Goal: Transaction & Acquisition: Book appointment/travel/reservation

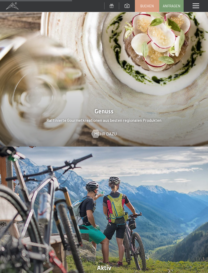
scroll to position [797, 0]
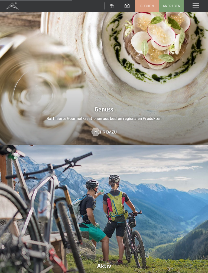
click at [147, 5] on span "Buchen" at bounding box center [148, 6] width 14 height 5
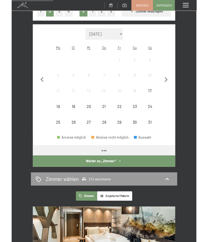
scroll to position [90, 0]
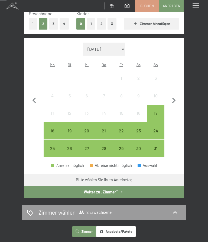
click at [157, 111] on div "17" at bounding box center [156, 119] width 16 height 16
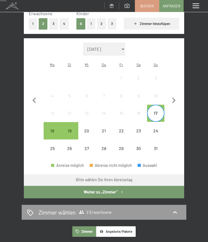
click at [71, 129] on div "19" at bounding box center [70, 137] width 16 height 16
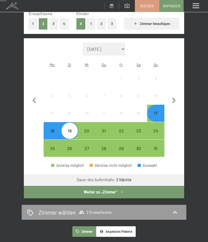
click at [65, 186] on button "Weiter zu „Zimmer“" at bounding box center [104, 192] width 161 height 12
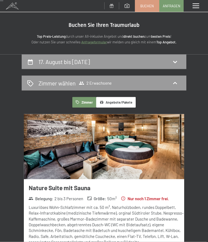
scroll to position [0, 0]
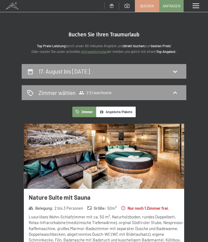
click at [176, 68] on icon at bounding box center [175, 71] width 7 height 7
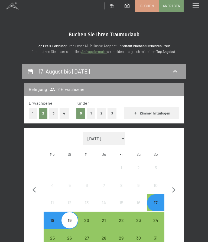
scroll to position [64, 0]
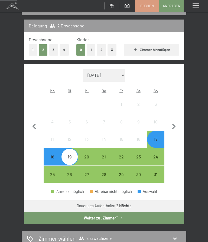
click at [84, 155] on div "20" at bounding box center [87, 163] width 16 height 16
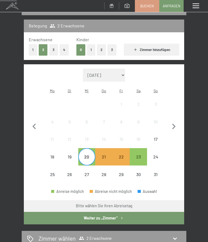
click at [138, 155] on div "23" at bounding box center [139, 163] width 16 height 16
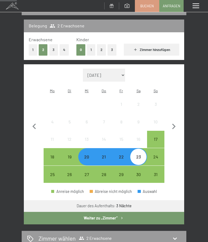
click at [82, 155] on div "20" at bounding box center [87, 163] width 16 height 16
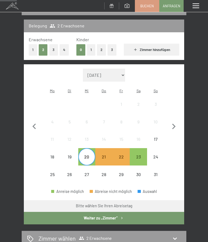
click at [142, 149] on div "23" at bounding box center [139, 157] width 16 height 16
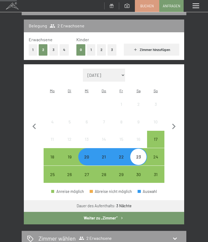
click at [70, 166] on div "26" at bounding box center [70, 174] width 16 height 16
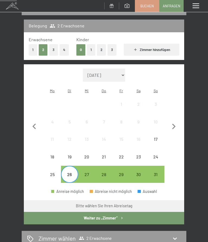
click at [123, 166] on div "29" at bounding box center [121, 174] width 16 height 16
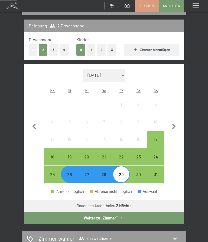
click at [56, 212] on button "Weiter zu „Zimmer“" at bounding box center [104, 218] width 161 height 12
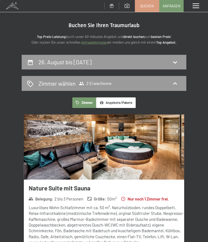
scroll to position [0, 0]
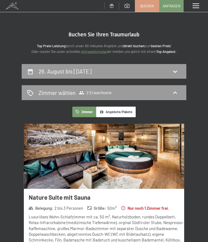
click at [176, 70] on icon at bounding box center [175, 71] width 7 height 7
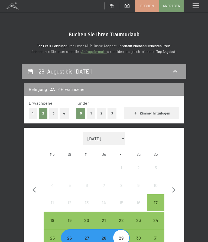
scroll to position [64, 0]
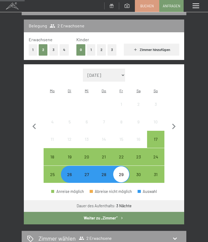
click at [174, 122] on icon "button" at bounding box center [174, 126] width 11 height 11
select select "2025-09-01"
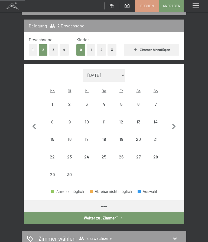
select select "[DATE]"
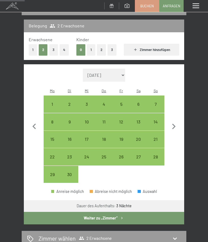
click at [156, 102] on div "7" at bounding box center [156, 110] width 16 height 16
select select "[DATE]"
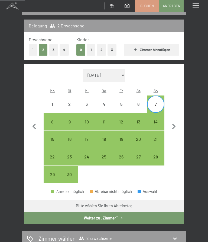
click at [158, 114] on div "14" at bounding box center [156, 122] width 16 height 16
select select "[DATE]"
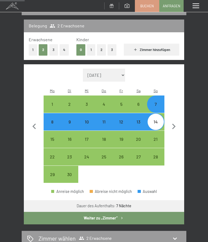
click at [48, 212] on button "Weiter zu „Zimmer“" at bounding box center [104, 218] width 161 height 12
select select "[DATE]"
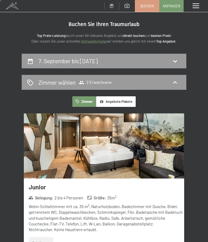
scroll to position [0, 0]
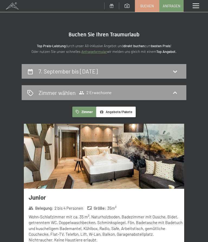
click at [177, 67] on div "7. September bis 14. September 2025" at bounding box center [104, 71] width 154 height 8
select select "[DATE]"
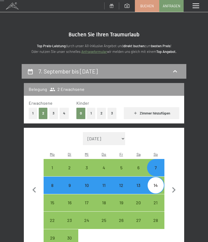
scroll to position [64, 0]
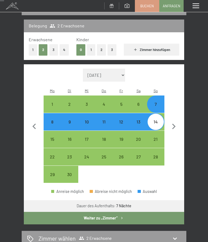
click at [176, 72] on button "button" at bounding box center [174, 126] width 11 height 115
select select "2025-10-01"
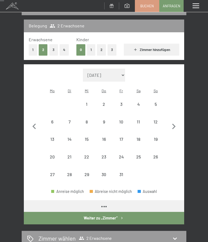
select select "2025-10-01"
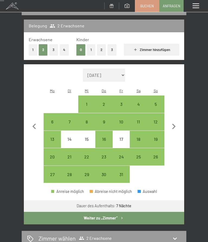
click at [157, 96] on div "5" at bounding box center [156, 104] width 16 height 16
select select "2025-10-01"
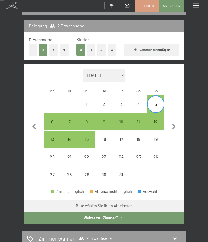
click at [157, 114] on div "12" at bounding box center [156, 122] width 16 height 16
select select "2025-10-01"
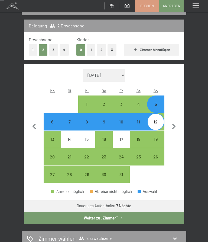
click at [45, 212] on button "Weiter zu „Zimmer“" at bounding box center [104, 218] width 161 height 12
select select "2025-10-01"
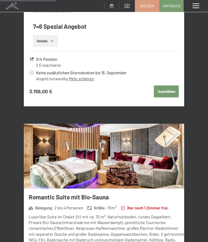
scroll to position [389, 0]
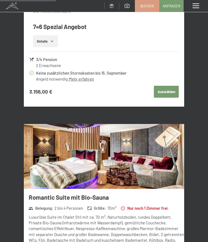
click at [167, 86] on button "Auswählen" at bounding box center [166, 92] width 25 height 12
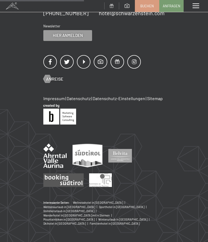
scroll to position [64, 0]
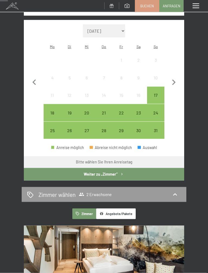
scroll to position [107, 0]
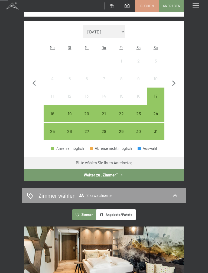
click at [175, 78] on icon "button" at bounding box center [174, 83] width 11 height 11
select select "2025-09-01"
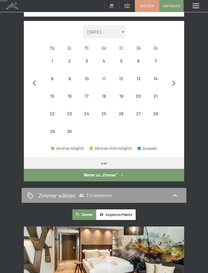
select select "2025-09-01"
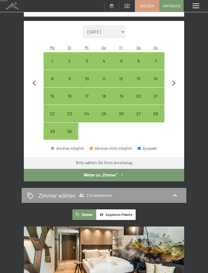
click at [138, 59] on div "6" at bounding box center [139, 67] width 16 height 16
select select "2025-09-01"
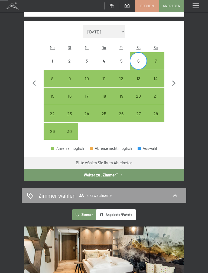
click at [143, 70] on div "13" at bounding box center [139, 78] width 16 height 16
select select "2025-09-01"
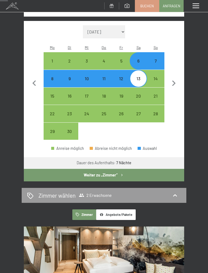
click at [37, 169] on button "Weiter zu „Zimmer“" at bounding box center [104, 175] width 161 height 12
select select "2025-09-01"
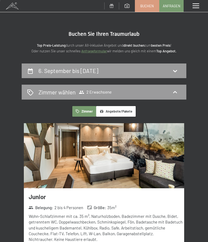
scroll to position [0, 0]
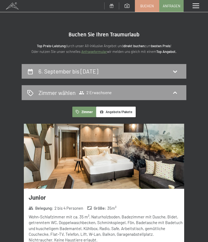
click at [175, 90] on icon at bounding box center [175, 93] width 7 height 7
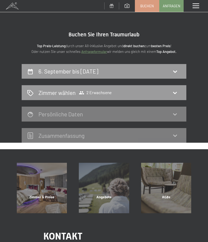
click at [175, 67] on div "6. September bis 13. September 2025" at bounding box center [104, 71] width 154 height 8
select select "2025-09-01"
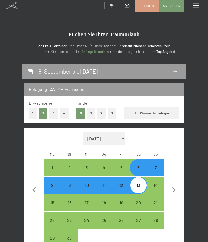
scroll to position [64, 0]
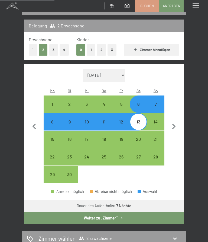
click at [157, 96] on div "7" at bounding box center [156, 104] width 16 height 16
select select "2025-09-01"
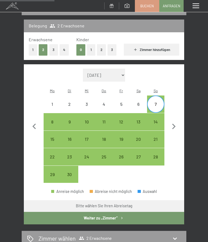
click at [158, 114] on div "14" at bounding box center [156, 122] width 16 height 16
select select "2025-09-01"
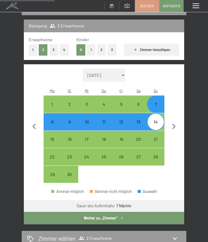
click at [48, 212] on button "Weiter zu „Zimmer“" at bounding box center [104, 218] width 161 height 12
select select "2025-09-01"
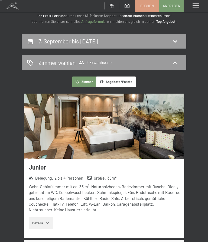
scroll to position [0, 0]
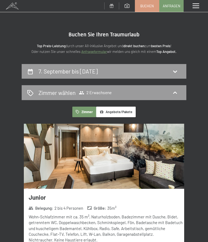
click at [176, 69] on icon at bounding box center [175, 71] width 7 height 7
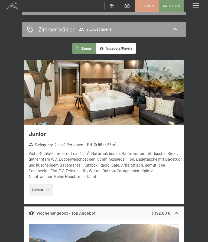
select select "[DATE]"
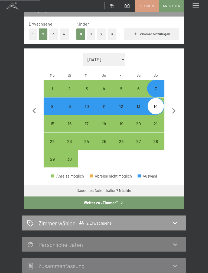
click at [155, 104] on div "14" at bounding box center [156, 112] width 16 height 16
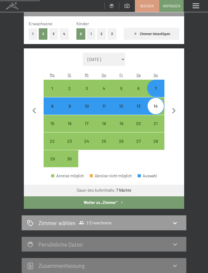
select select "[DATE]"
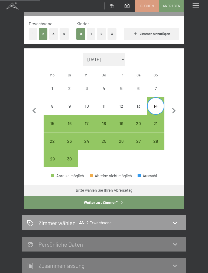
click at [157, 121] on div "21" at bounding box center [156, 129] width 16 height 16
select select "[DATE]"
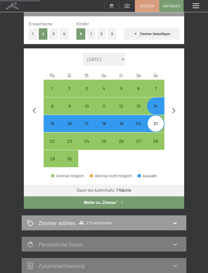
click at [37, 196] on button "Weiter zu „Zimmer“" at bounding box center [104, 202] width 161 height 12
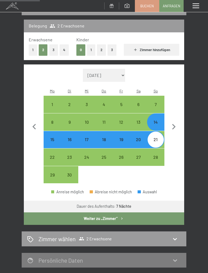
select select "[DATE]"
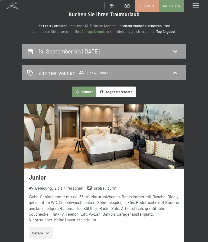
scroll to position [0, 0]
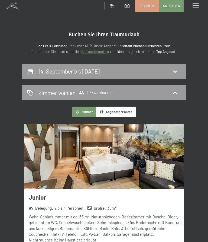
click at [167, 67] on div "14. September bis 21. September 2025" at bounding box center [104, 71] width 165 height 15
select select "2025-09-01"
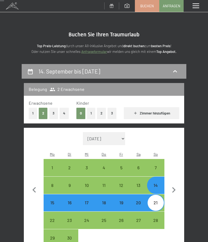
scroll to position [64, 0]
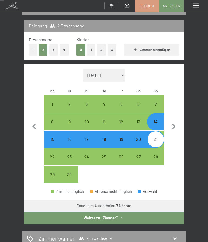
click at [141, 114] on div "13" at bounding box center [139, 122] width 16 height 16
select select "2025-09-01"
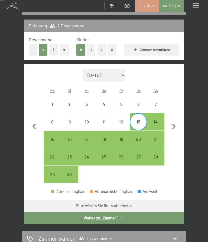
click at [141, 131] on div "20" at bounding box center [139, 139] width 16 height 16
select select "2025-09-01"
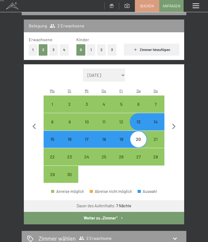
click at [43, 212] on button "Weiter zu „Zimmer“" at bounding box center [104, 218] width 161 height 12
select select "2025-09-01"
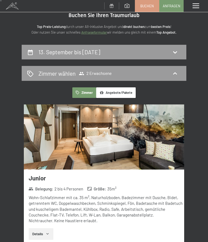
scroll to position [0, 0]
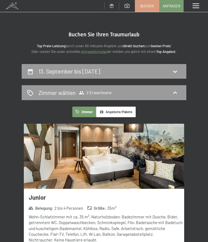
click at [43, 70] on h2 "13. September bis 20. September 2025" at bounding box center [70, 71] width 62 height 7
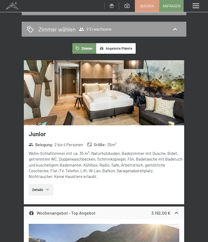
select select "2025-09-01"
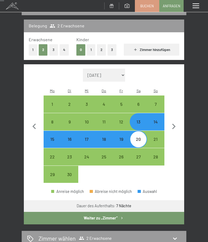
click at [138, 96] on div "6" at bounding box center [139, 104] width 16 height 16
select select "2025-09-01"
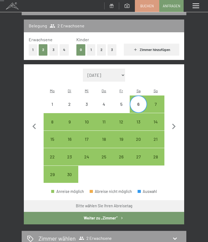
click at [140, 114] on div "13" at bounding box center [139, 122] width 16 height 16
select select "2025-09-01"
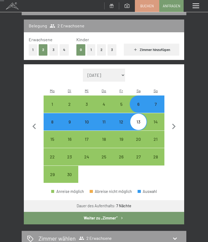
click at [48, 212] on button "Weiter zu „Zimmer“" at bounding box center [104, 218] width 161 height 12
select select "2025-09-01"
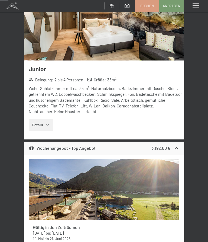
scroll to position [122, 0]
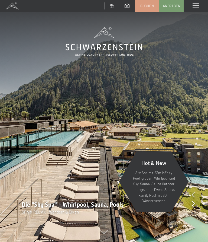
click at [198, 4] on span at bounding box center [196, 6] width 7 height 5
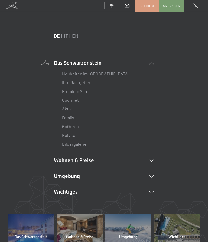
click at [63, 157] on li "Wohnen & Preise Inklusivleistungen Zimmer & Preise Liste Angebote Liste Familie…" at bounding box center [104, 161] width 100 height 8
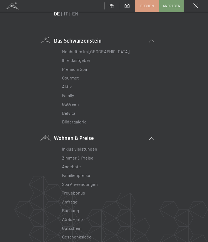
scroll to position [27, 0]
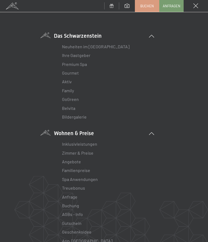
click at [71, 161] on link "Angebote" at bounding box center [71, 161] width 19 height 5
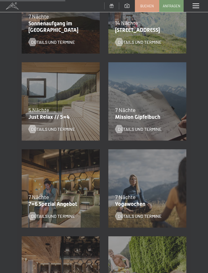
scroll to position [241, 0]
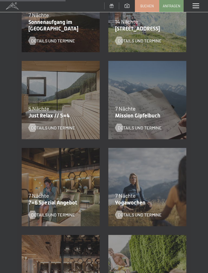
click at [39, 212] on span "Details und Termine" at bounding box center [53, 214] width 44 height 6
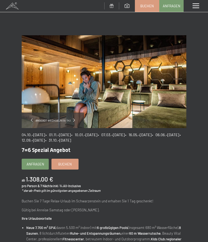
click at [64, 164] on span "Buchen" at bounding box center [65, 164] width 14 height 5
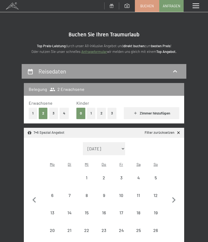
select select "[DATE]"
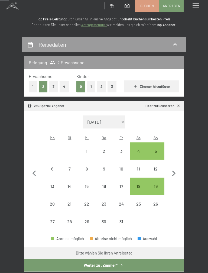
scroll to position [34, 0]
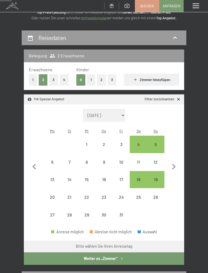
click at [157, 154] on div "12" at bounding box center [156, 162] width 16 height 16
select select "[DATE]"
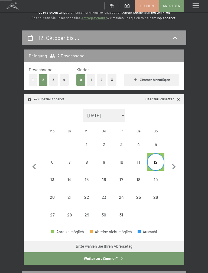
click at [157, 177] on div "19" at bounding box center [156, 185] width 16 height 16
select select "[DATE]"
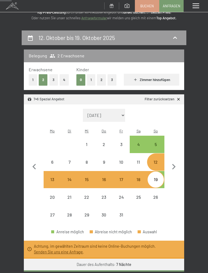
select select "[DATE]"
click at [157, 160] on div "12" at bounding box center [156, 168] width 16 height 16
select select "[DATE]"
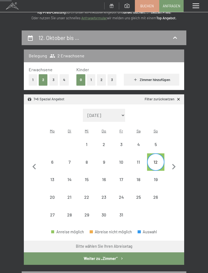
click at [139, 154] on div "11" at bounding box center [139, 162] width 16 height 16
select select "[DATE]"
click at [141, 171] on div "18" at bounding box center [139, 179] width 16 height 16
select select "2025-10-01"
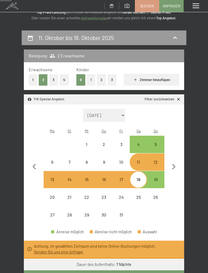
click at [154, 154] on div "12" at bounding box center [156, 162] width 16 height 16
select select "2025-10-01"
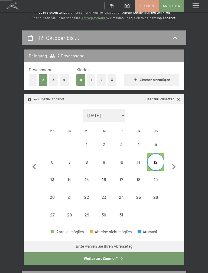
click at [158, 171] on div "19" at bounding box center [156, 179] width 16 height 16
select select "2025-10-01"
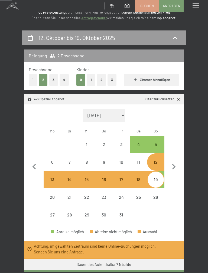
select select "2025-10-01"
click at [159, 154] on div "12" at bounding box center [156, 162] width 16 height 16
select select "2025-10-01"
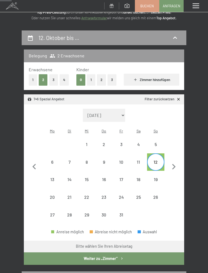
click at [159, 171] on div "19" at bounding box center [156, 179] width 16 height 16
select select "2025-10-01"
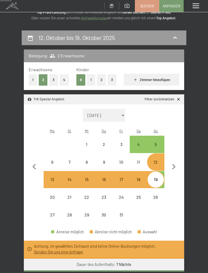
select select "2025-10-01"
click at [159, 189] on div "26" at bounding box center [156, 197] width 16 height 16
select select "2025-10-01"
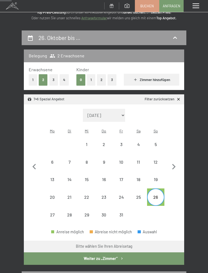
click at [158, 177] on div "19" at bounding box center [156, 185] width 16 height 16
select select "2025-10-01"
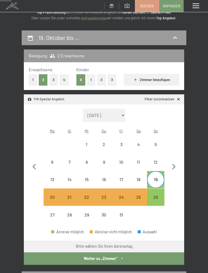
click at [160, 195] on div "26" at bounding box center [156, 203] width 16 height 16
select select "2025-10-01"
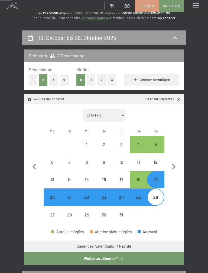
select select "2025-10-01"
click at [177, 162] on icon "button" at bounding box center [174, 166] width 11 height 11
select select "2025-11-01"
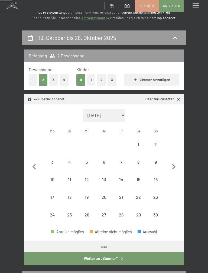
select select "2025-11-01"
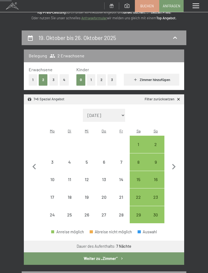
click at [157, 177] on div "16" at bounding box center [156, 185] width 16 height 16
select select "2025-11-01"
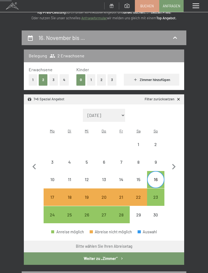
click at [156, 195] on div "23" at bounding box center [156, 203] width 16 height 16
select select "2025-11-01"
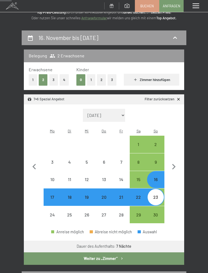
select select "[DATE]"
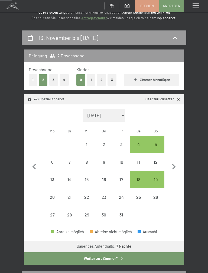
click at [159, 177] on div "19" at bounding box center [156, 185] width 16 height 16
select select "2025-10-01"
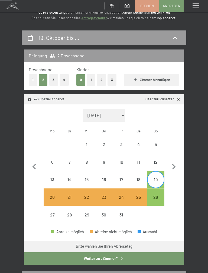
click at [141, 195] on div "25" at bounding box center [139, 203] width 16 height 16
select select "2025-10-01"
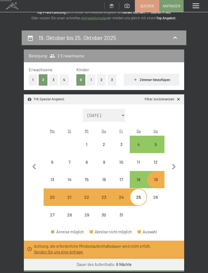
select select "2025-10-01"
click at [138, 177] on div "18" at bounding box center [139, 185] width 16 height 16
select select "2025-10-01"
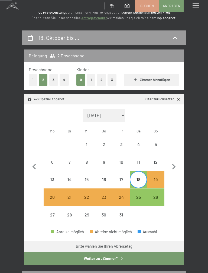
click at [140, 195] on div "25" at bounding box center [139, 203] width 16 height 16
select select "2025-10-01"
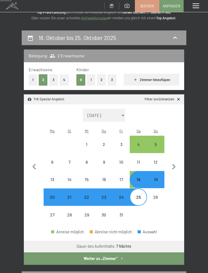
select select "2025-10-01"
click at [58, 242] on button "Weiter zu „Zimmer“" at bounding box center [104, 258] width 161 height 12
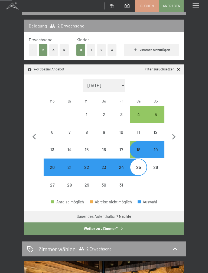
select select "2025-10-01"
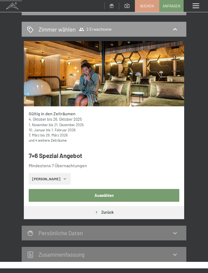
click at [47, 189] on button "Auswählen" at bounding box center [104, 195] width 151 height 12
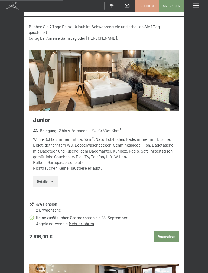
scroll to position [253, 0]
click at [166, 230] on button "Auswählen" at bounding box center [166, 236] width 25 height 12
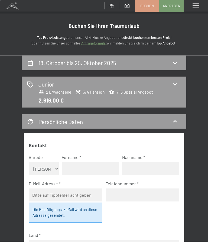
scroll to position [0, 0]
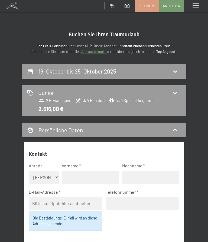
click at [175, 68] on div "18. Oktober bis 25. Oktober 2025" at bounding box center [104, 71] width 154 height 8
select select "2025-10-01"
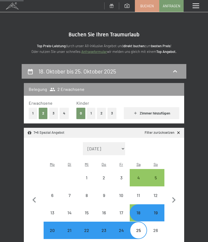
scroll to position [64, 0]
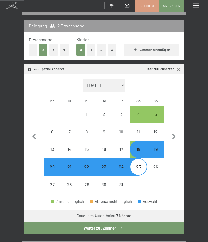
click at [32, 135] on icon "button" at bounding box center [34, 136] width 11 height 11
select select "2025-09-01"
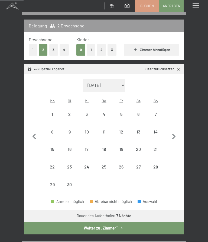
click at [120, 130] on div "12" at bounding box center [121, 138] width 16 height 16
select select "2025-09-01"
click at [125, 147] on div "19" at bounding box center [121, 155] width 16 height 16
select select "2025-09-01"
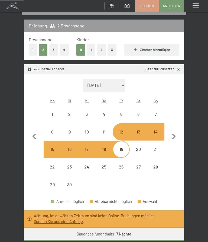
select select "2025-10-01"
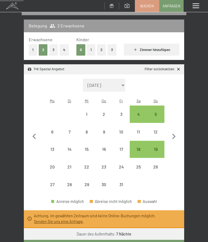
click at [138, 147] on div "18" at bounding box center [139, 155] width 16 height 16
select select "2025-10-01"
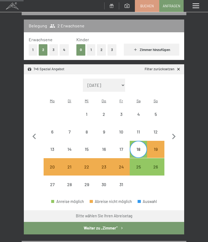
click at [139, 165] on div "25" at bounding box center [139, 173] width 16 height 16
select select "2025-10-01"
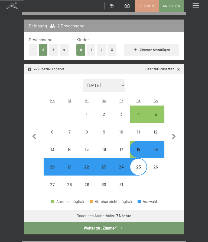
select select "2025-10-01"
click at [29, 132] on icon "button" at bounding box center [34, 136] width 11 height 11
select select "2025-09-01"
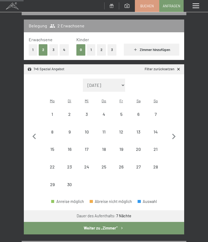
click at [123, 130] on div "12" at bounding box center [121, 138] width 16 height 16
select select "2025-09-01"
click at [123, 147] on div "19" at bounding box center [121, 155] width 16 height 16
select select "2025-09-01"
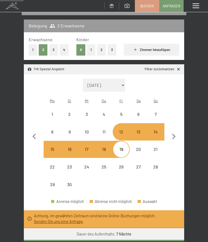
select select "2025-10-01"
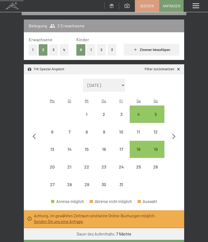
click at [139, 141] on div "18" at bounding box center [139, 149] width 16 height 16
select select "2025-10-01"
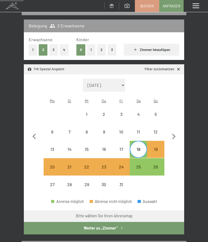
click at [140, 165] on div "25" at bounding box center [139, 173] width 16 height 16
select select "2025-10-01"
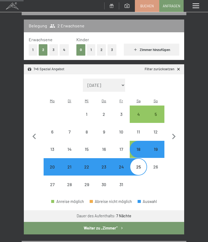
select select "2025-10-01"
click at [32, 136] on icon "button" at bounding box center [34, 136] width 11 height 11
select select "2025-09-01"
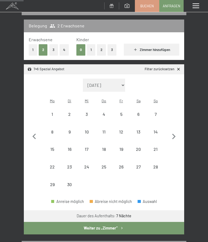
click at [32, 135] on icon "button" at bounding box center [34, 136] width 11 height 11
click at [173, 132] on icon "button" at bounding box center [174, 136] width 11 height 11
select select "2025-09-01"
click at [154, 130] on div "14" at bounding box center [156, 138] width 16 height 16
select select "2025-09-01"
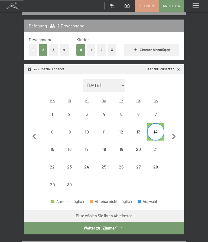
click at [156, 147] on div "21" at bounding box center [156, 155] width 16 height 16
select select "2025-09-01"
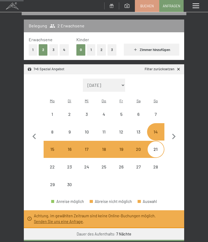
select select "2025-10-01"
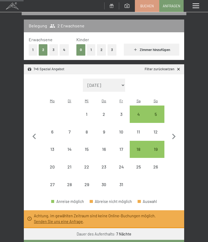
click at [29, 137] on icon "button" at bounding box center [34, 136] width 11 height 11
select select "2025-09-01"
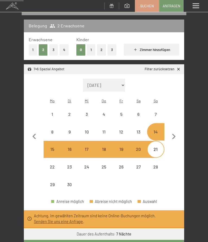
click at [47, 182] on div "29" at bounding box center [52, 190] width 16 height 16
select select "2025-09-01"
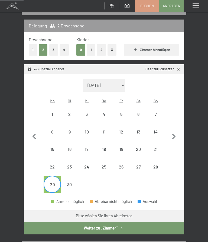
click at [140, 159] on div "27" at bounding box center [139, 167] width 16 height 16
select select "2025-09-01"
click at [174, 131] on icon "button" at bounding box center [174, 136] width 11 height 11
select select "2025-10-01"
click at [140, 106] on div "4" at bounding box center [139, 114] width 16 height 16
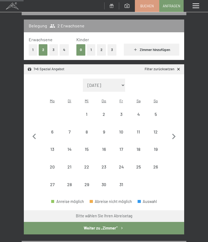
select select "2025-10-01"
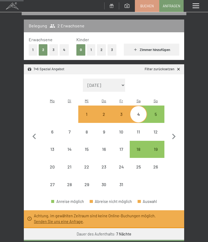
select select "2025-10-01"
click at [156, 112] on div "5" at bounding box center [156, 120] width 16 height 16
select select "2025-10-01"
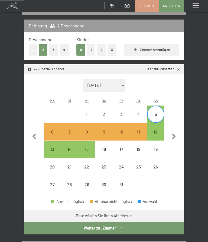
click at [156, 130] on div "12" at bounding box center [156, 138] width 16 height 16
select select "2025-10-01"
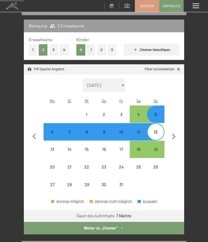
select select "2025-10-01"
click at [53, 222] on button "Weiter zu „Zimmer“" at bounding box center [104, 228] width 161 height 12
select select "2025-10-01"
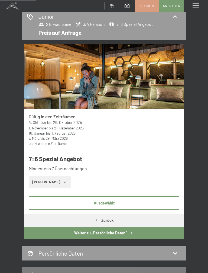
scroll to position [83, 0]
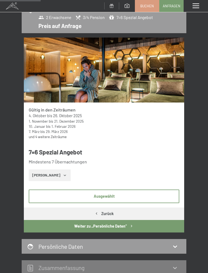
click at [47, 192] on button "Ausgewählt" at bounding box center [104, 196] width 151 height 14
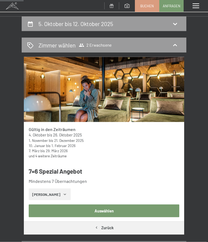
click at [54, 189] on button "Zeige Zimmer" at bounding box center [50, 195] width 42 height 12
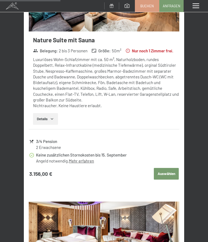
scroll to position [316, 0]
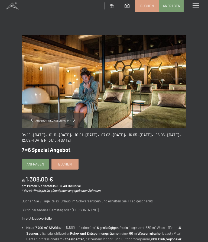
click at [65, 165] on span "Buchen" at bounding box center [65, 164] width 14 height 5
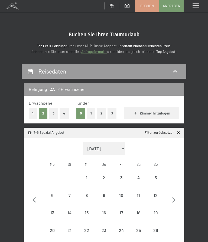
select select "2025-10-01"
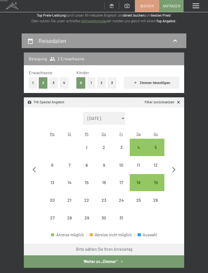
scroll to position [43, 0]
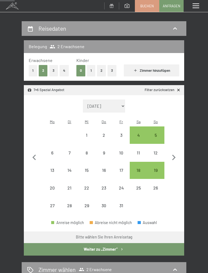
click at [122, 150] on div "10" at bounding box center [121, 158] width 16 height 16
select select "2025-10-01"
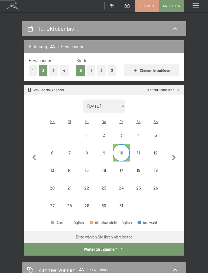
click at [124, 162] on div "17" at bounding box center [121, 170] width 16 height 16
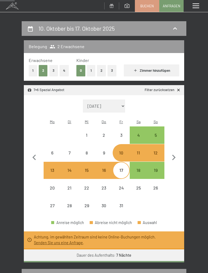
select select "2025-10-01"
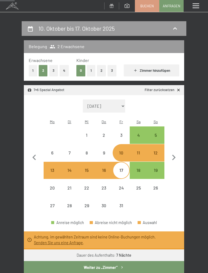
click at [140, 127] on div "4" at bounding box center [139, 135] width 16 height 16
select select "2025-10-01"
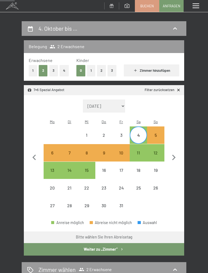
click at [139, 150] on div "11" at bounding box center [139, 158] width 16 height 16
select select "2025-10-01"
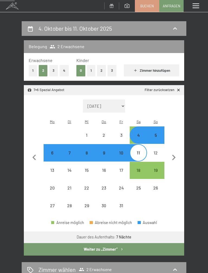
select select "2025-10-01"
click at [156, 144] on div "12" at bounding box center [156, 152] width 16 height 16
select select "2025-10-01"
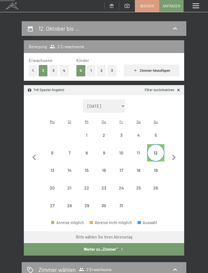
click at [159, 162] on div "19" at bounding box center [156, 170] width 16 height 16
select select "2025-10-01"
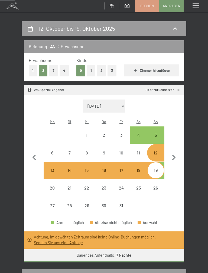
select select "2025-10-01"
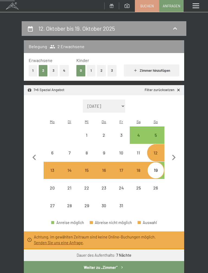
click at [161, 168] on div "19" at bounding box center [156, 176] width 16 height 16
select select "2025-10-01"
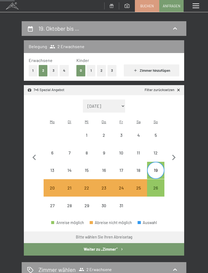
click at [158, 185] on div "26" at bounding box center [156, 193] width 16 height 16
select select "2025-10-01"
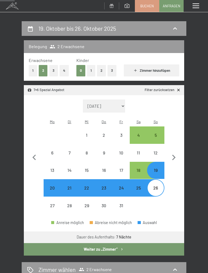
select select "2025-10-01"
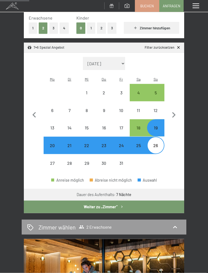
click at [46, 204] on button "Weiter zu „Zimmer“" at bounding box center [104, 206] width 161 height 12
select select "2025-10-01"
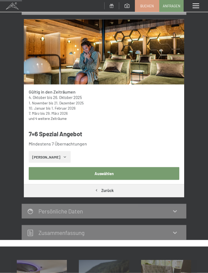
scroll to position [64, 0]
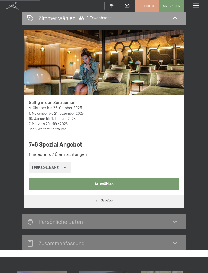
click at [47, 182] on button "Auswählen" at bounding box center [104, 183] width 151 height 12
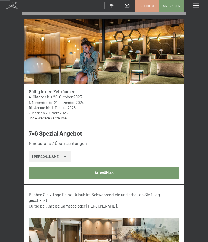
scroll to position [83, 0]
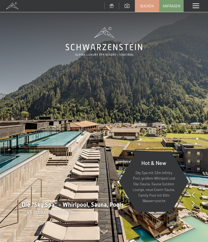
click at [146, 5] on span "Buchen" at bounding box center [148, 6] width 14 height 5
click at [147, 2] on link "Buchen" at bounding box center [147, 5] width 24 height 11
click at [143, 9] on link "Buchen" at bounding box center [147, 5] width 24 height 11
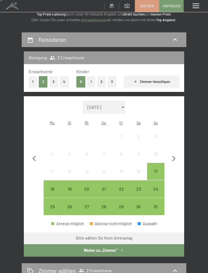
scroll to position [38, 0]
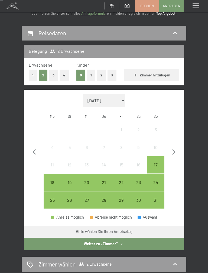
click at [49, 198] on div "25" at bounding box center [52, 206] width 16 height 16
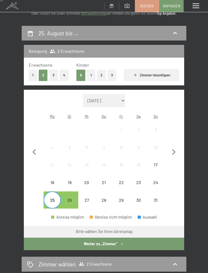
click at [102, 198] on div "28" at bounding box center [104, 206] width 16 height 16
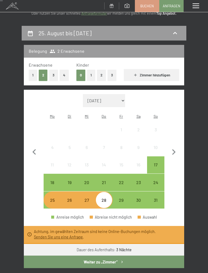
click at [49, 198] on div "25" at bounding box center [52, 206] width 16 height 16
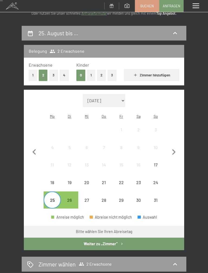
click at [71, 198] on div "26" at bounding box center [70, 206] width 16 height 16
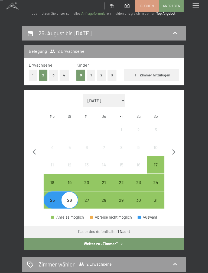
click at [58, 237] on button "Weiter zu „Zimmer“" at bounding box center [104, 243] width 161 height 12
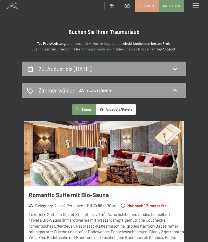
scroll to position [1, 0]
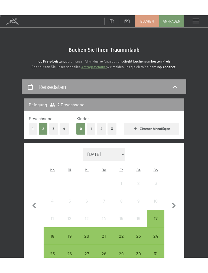
scroll to position [39, 0]
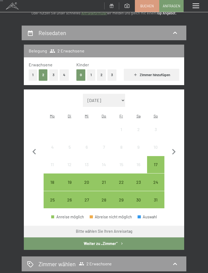
click at [50, 174] on div "18" at bounding box center [52, 182] width 16 height 16
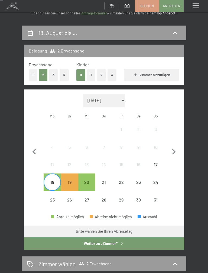
click at [70, 180] on div "19" at bounding box center [70, 188] width 16 height 16
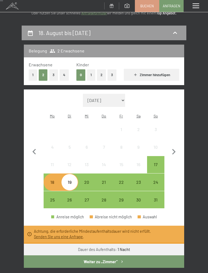
click at [123, 180] on div "22" at bounding box center [121, 188] width 16 height 16
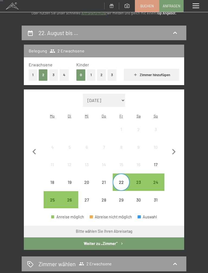
click at [69, 180] on div "19" at bounding box center [70, 188] width 16 height 16
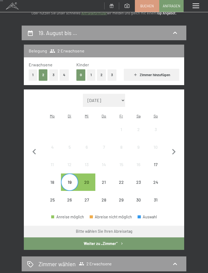
click at [123, 180] on div "22" at bounding box center [121, 188] width 16 height 16
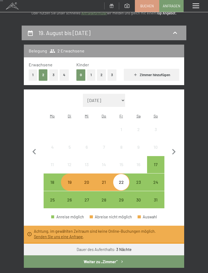
click at [85, 180] on div "20" at bounding box center [87, 188] width 16 height 16
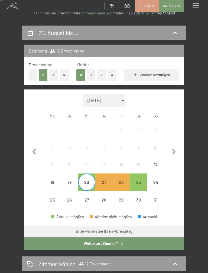
click at [140, 180] on div "23" at bounding box center [139, 188] width 16 height 16
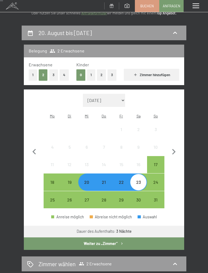
click at [61, 237] on button "Weiter zu „Zimmer“" at bounding box center [104, 243] width 161 height 12
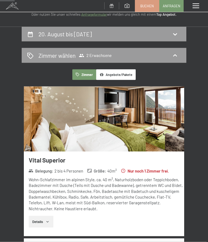
scroll to position [35, 0]
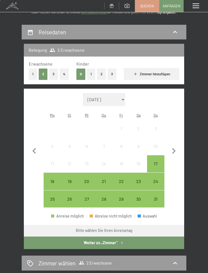
scroll to position [47, 0]
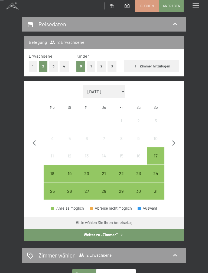
click at [50, 189] on div "25" at bounding box center [52, 197] width 16 height 16
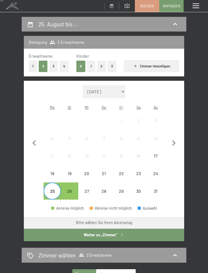
click at [86, 189] on div "27" at bounding box center [87, 197] width 16 height 16
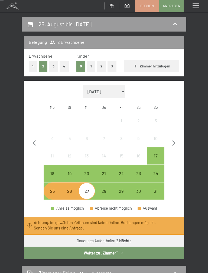
click at [67, 171] on div "19" at bounding box center [70, 179] width 16 height 16
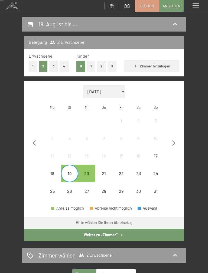
click at [124, 171] on div "22" at bounding box center [121, 179] width 16 height 16
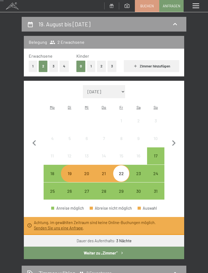
click at [49, 171] on div "18" at bounding box center [52, 179] width 16 height 16
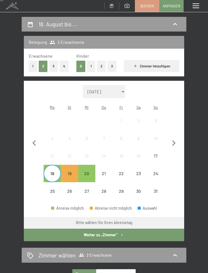
click at [87, 171] on div "20" at bounding box center [87, 179] width 16 height 16
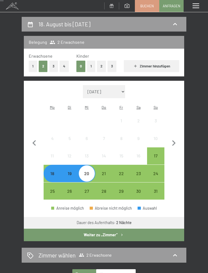
click at [49, 228] on button "Weiter zu „Zimmer“" at bounding box center [104, 234] width 161 height 12
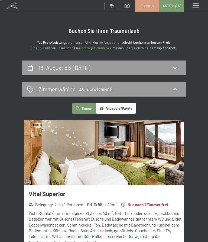
scroll to position [2, 0]
